Goal: Information Seeking & Learning: Learn about a topic

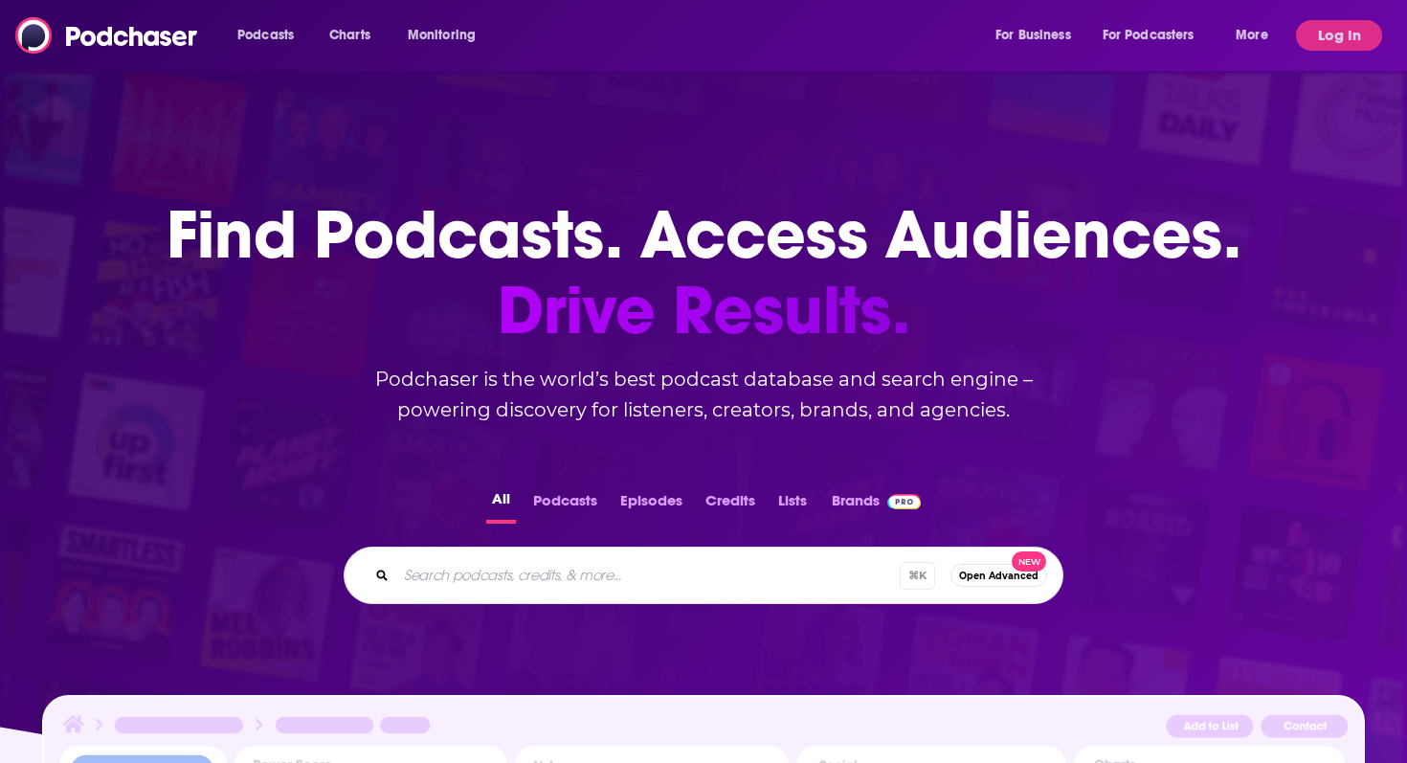
click at [603, 30] on div "Podcasts Charts Monitoring For Business For Podcasters More" at bounding box center [755, 35] width 1063 height 31
click at [1330, 22] on button "Log In" at bounding box center [1339, 35] width 86 height 31
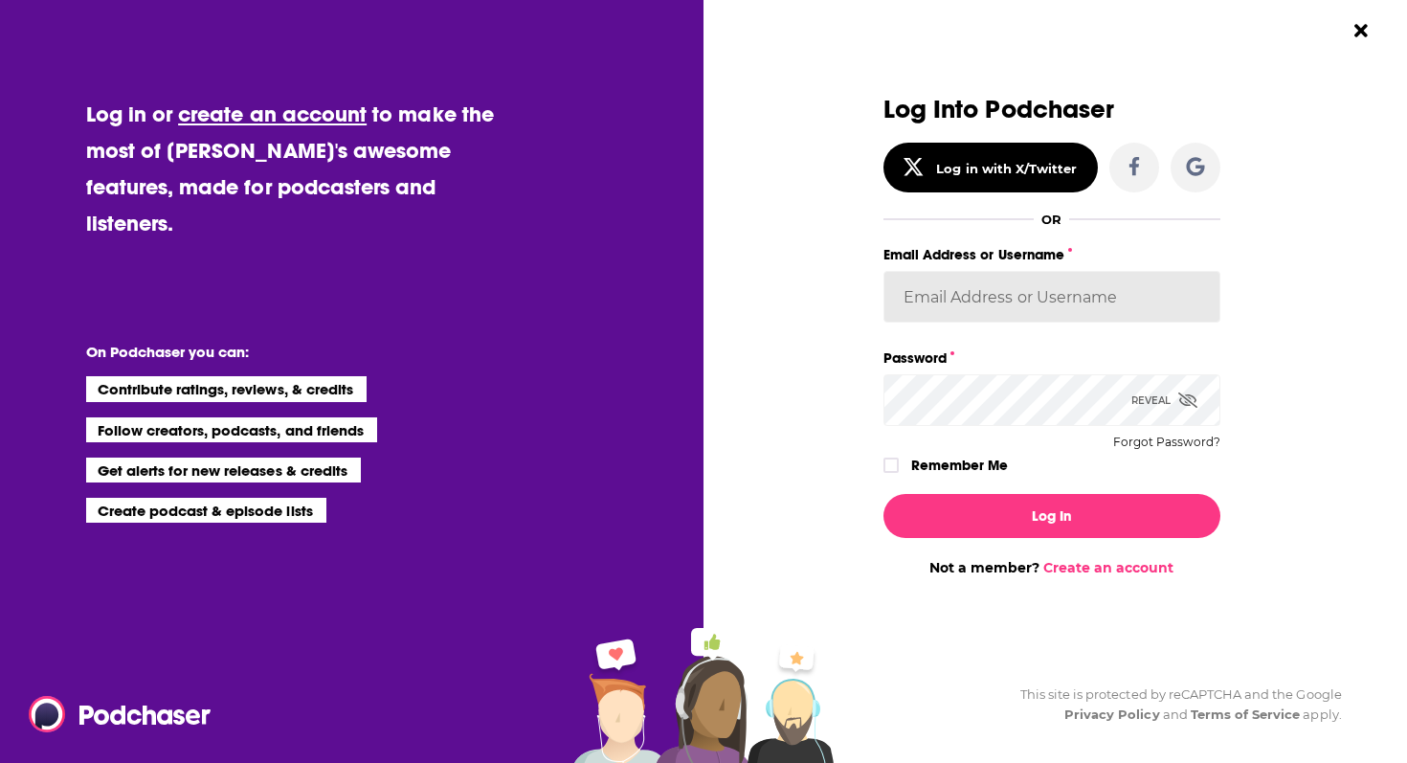
click at [969, 302] on input "Email Address or Username" at bounding box center [1052, 297] width 337 height 52
click at [958, 303] on input "Email Address or Username" at bounding box center [1052, 297] width 337 height 52
paste input "[EMAIL_ADDRESS][DOMAIN_NAME]"
type input "[EMAIL_ADDRESS][DOMAIN_NAME]"
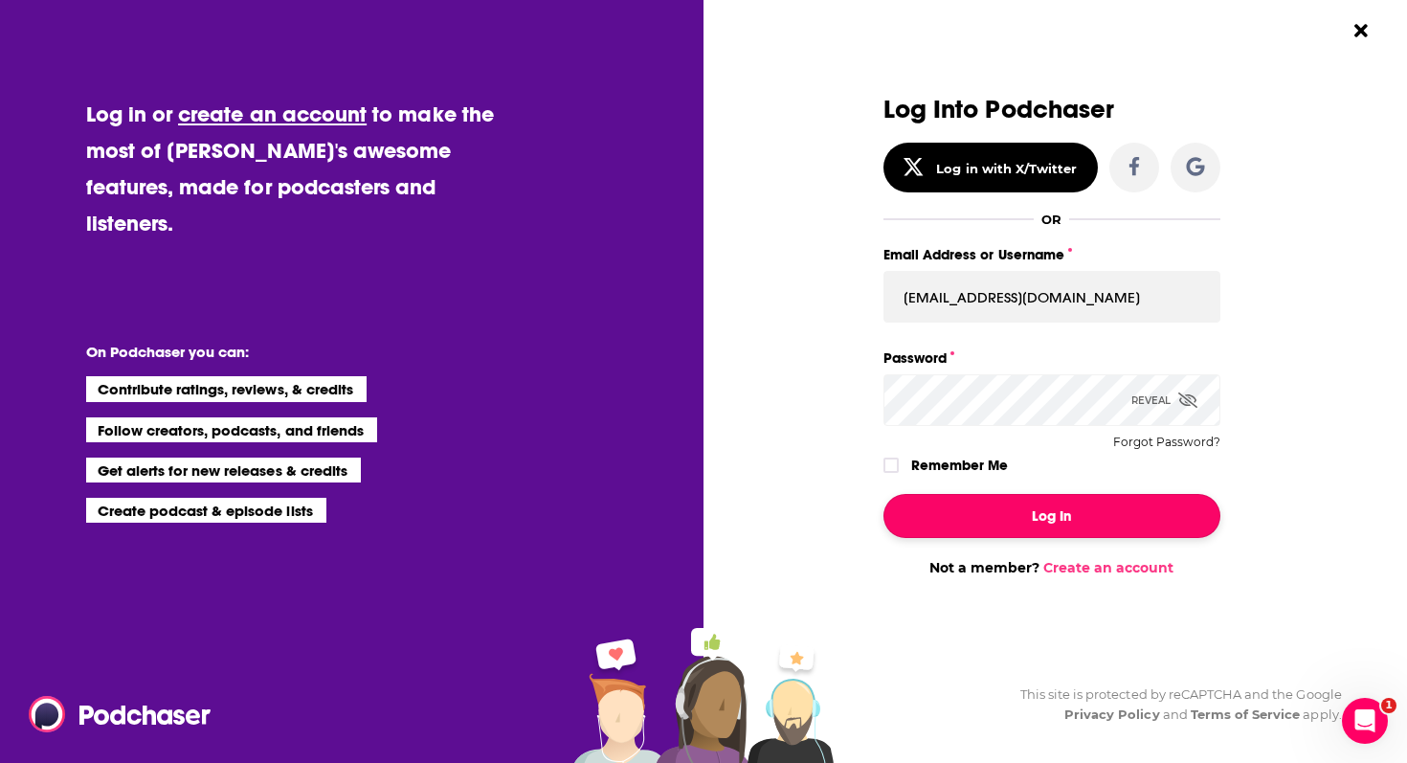
click at [977, 499] on button "Log In" at bounding box center [1052, 516] width 337 height 44
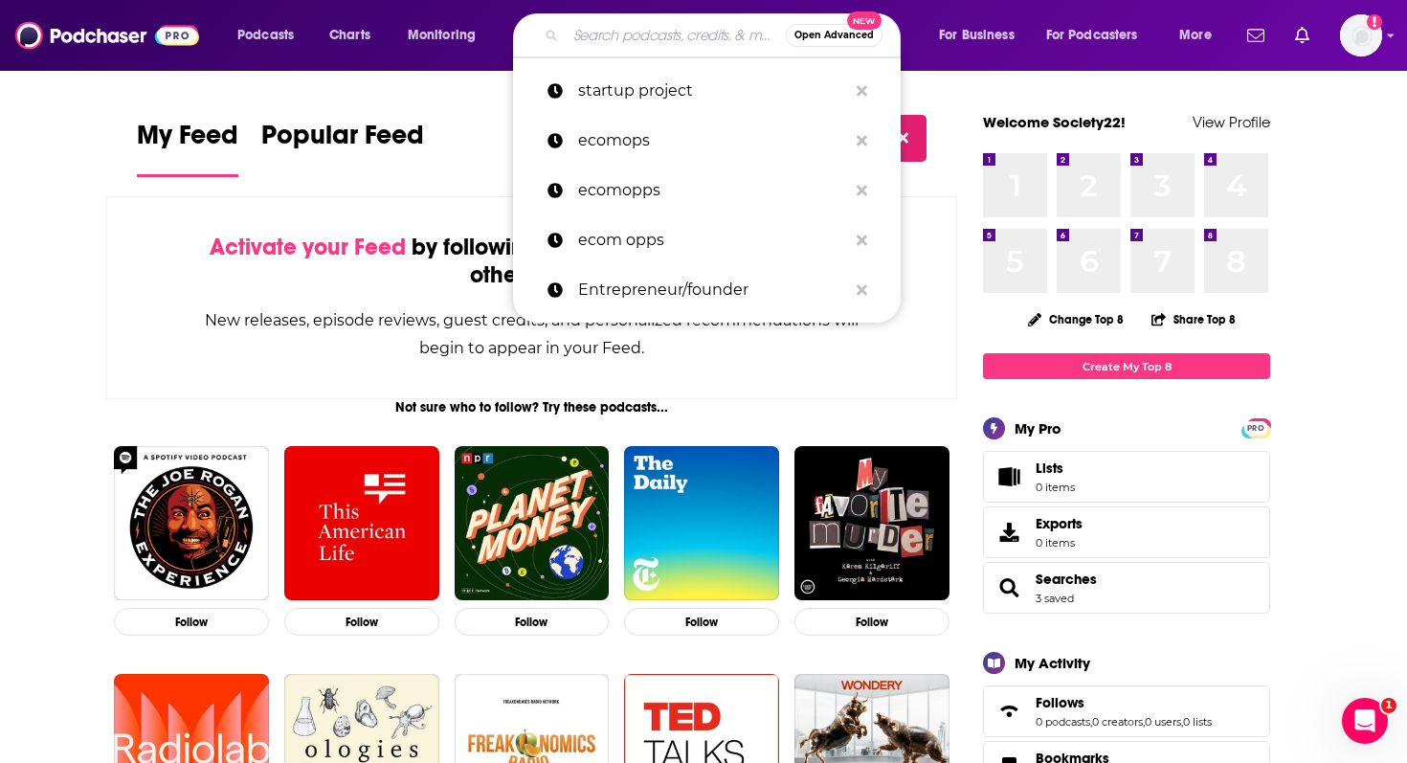
click at [660, 30] on input "Search podcasts, credits, & more..." at bounding box center [676, 35] width 220 height 31
click at [618, 29] on input "Search podcasts, credits, & more..." at bounding box center [676, 35] width 220 height 31
paste input "C-Suite Sales & Marketing Perspectives"
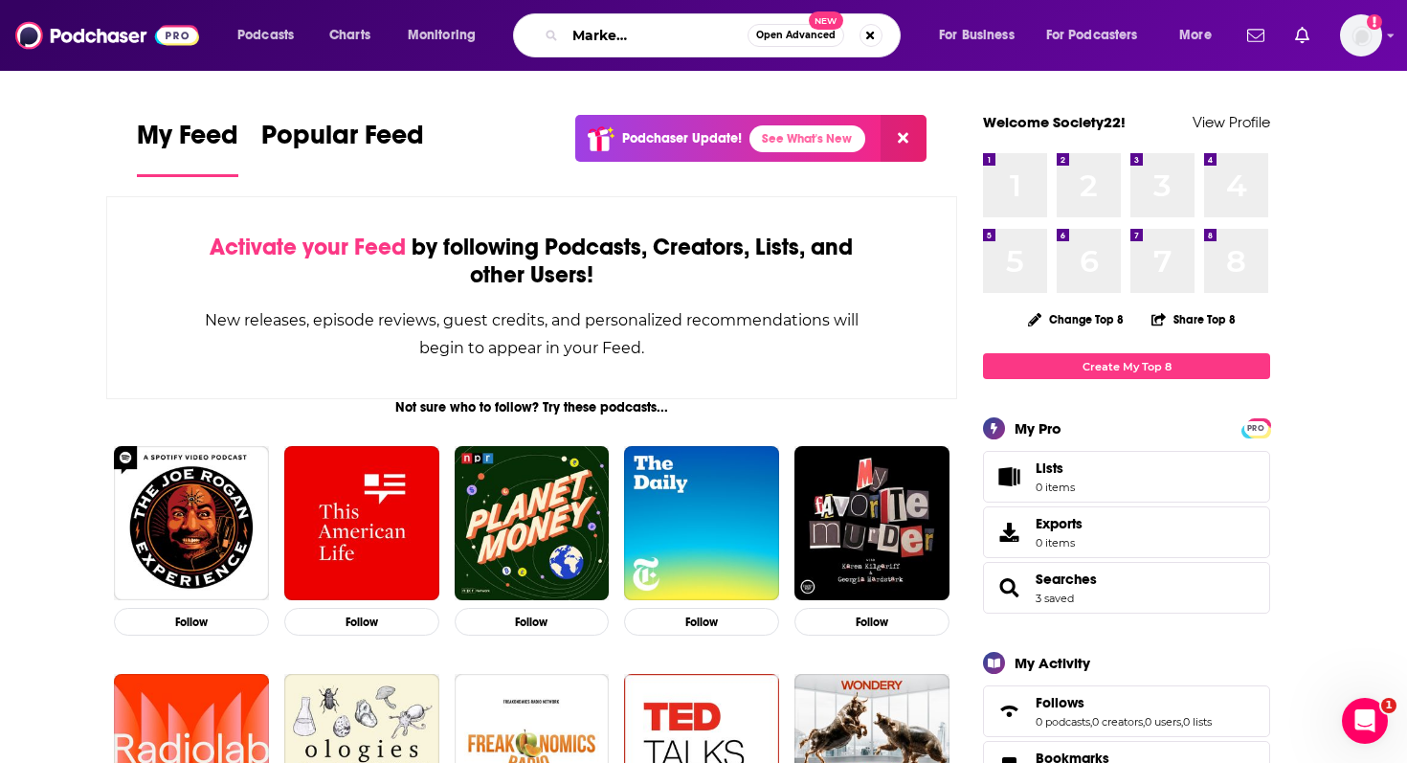
type input "C-Suite Sales & Marketing Perspectives"
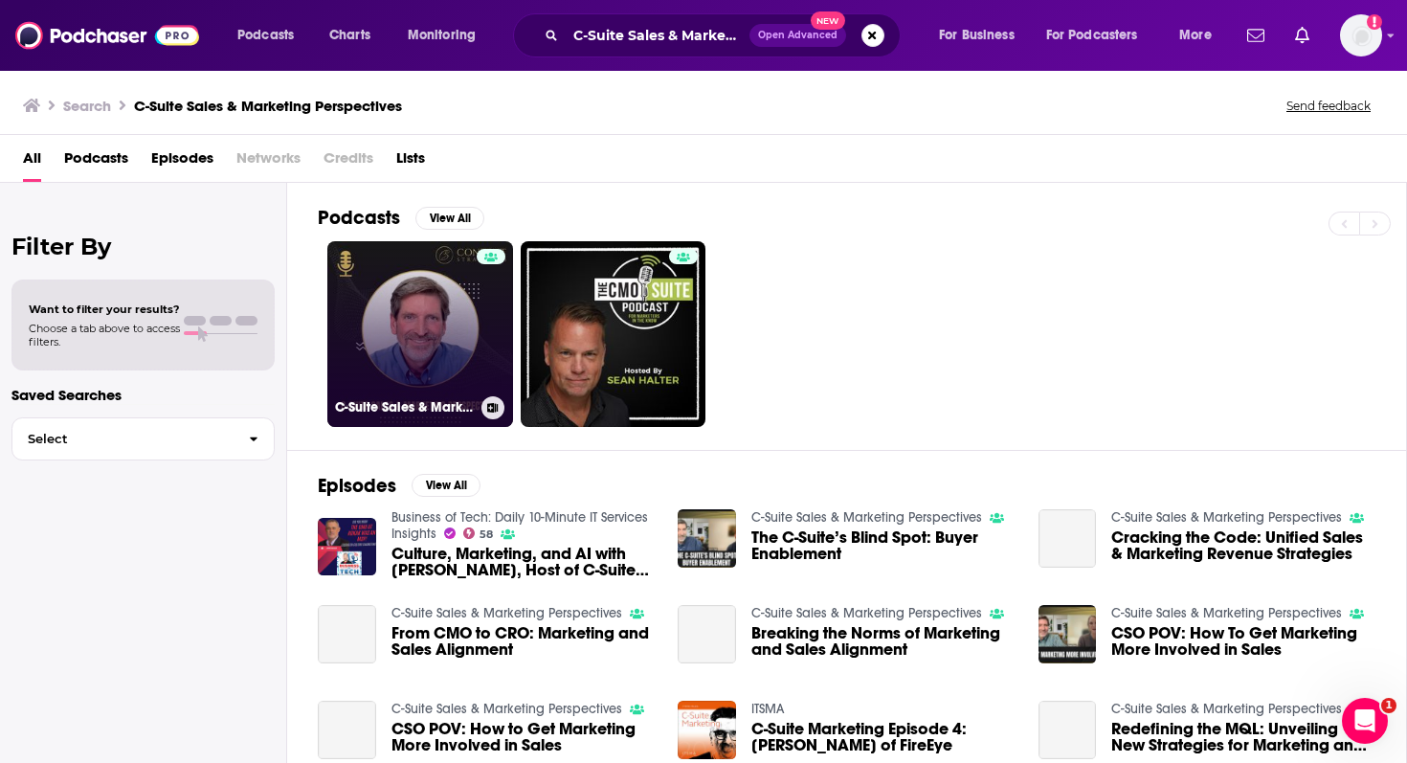
click at [464, 303] on link "C-Suite Sales & Marketing Perspectives" at bounding box center [420, 334] width 186 height 186
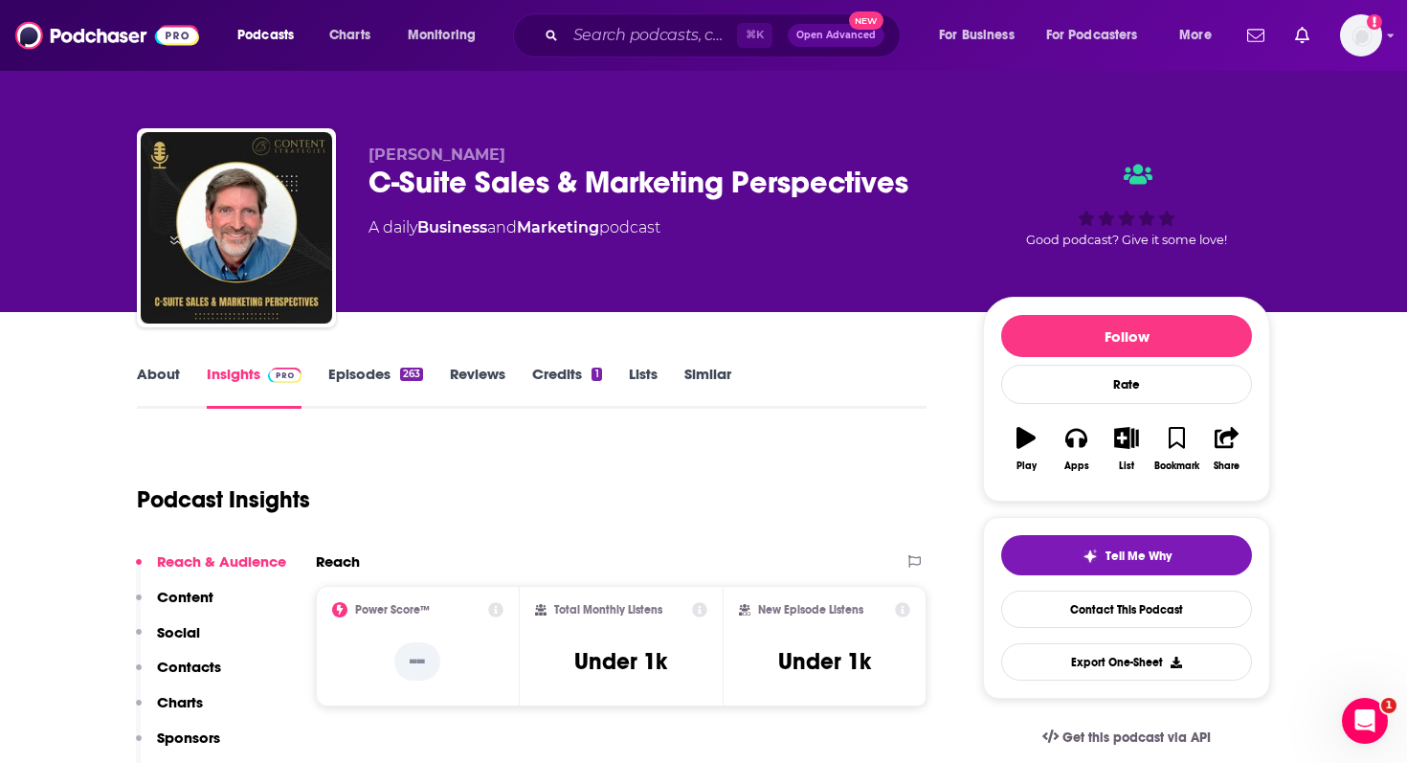
click at [164, 378] on link "About" at bounding box center [158, 387] width 43 height 44
